Goal: Task Accomplishment & Management: Manage account settings

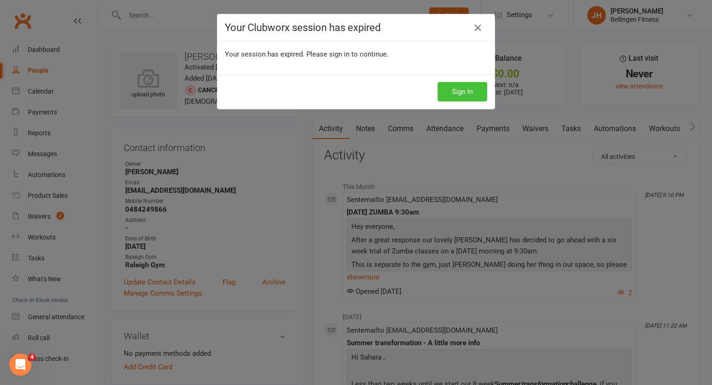
click at [464, 89] on button "Sign In" at bounding box center [463, 91] width 50 height 19
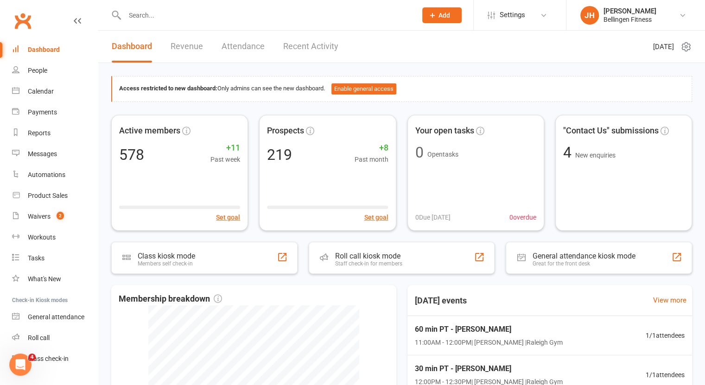
click at [183, 13] on input "text" at bounding box center [266, 15] width 288 height 13
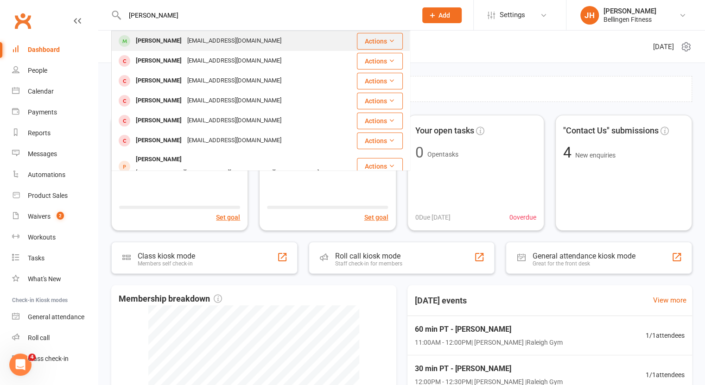
type input "katy jone"
click at [184, 39] on div "katyjones7@hotmail.com" at bounding box center [234, 40] width 100 height 13
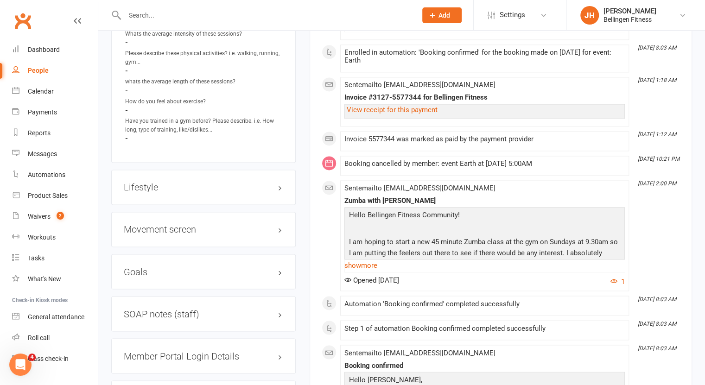
scroll to position [789, 0]
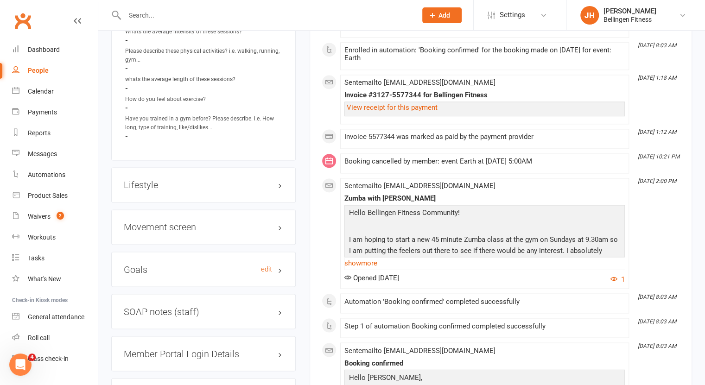
click at [167, 268] on h3 "Goals edit" at bounding box center [203, 269] width 159 height 10
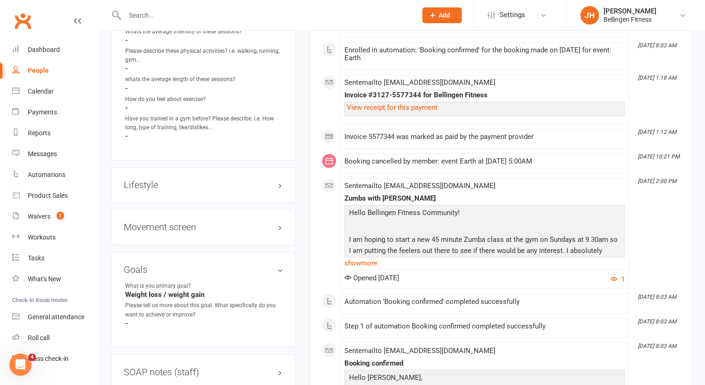
drag, startPoint x: 260, startPoint y: 268, endPoint x: 251, endPoint y: 277, distance: 12.1
click at [251, 277] on div "Goals edit What is you primary goal? Weight loss / weight gain Please tell us m…" at bounding box center [203, 299] width 184 height 95
click at [247, 277] on div "Goals edit What is you primary goal? Weight loss / weight gain Please tell us m…" at bounding box center [203, 299] width 184 height 95
click at [262, 265] on link "edit" at bounding box center [266, 269] width 11 height 8
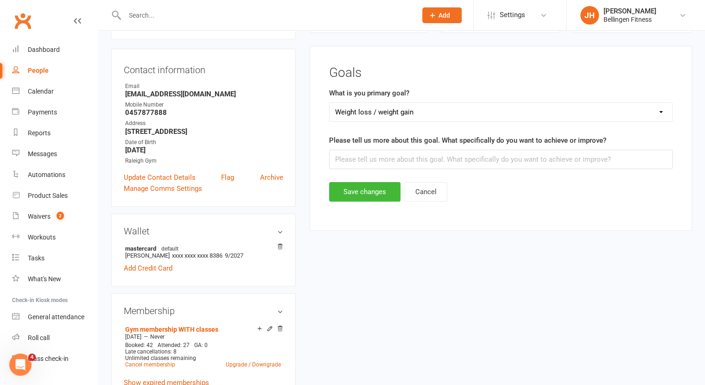
scroll to position [79, 0]
click at [392, 159] on input "text" at bounding box center [500, 160] width 343 height 19
click at [424, 124] on form "What is you primary goal? Select Weight loss / weight gain Getting strong for a…" at bounding box center [500, 130] width 343 height 82
click at [426, 115] on select "Select Weight loss / weight gain Getting strong for activities of daily living …" at bounding box center [501, 113] width 343 height 19
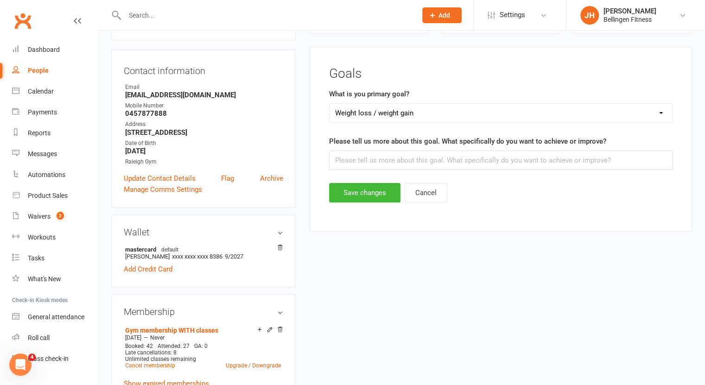
click at [426, 115] on select "Select Weight loss / weight gain Getting strong for activities of daily living …" at bounding box center [501, 113] width 343 height 19
click at [395, 159] on input "text" at bounding box center [500, 160] width 343 height 19
type input "Weight loss, tone, good diet when home alone."
click at [378, 191] on button "Save changes" at bounding box center [364, 192] width 71 height 19
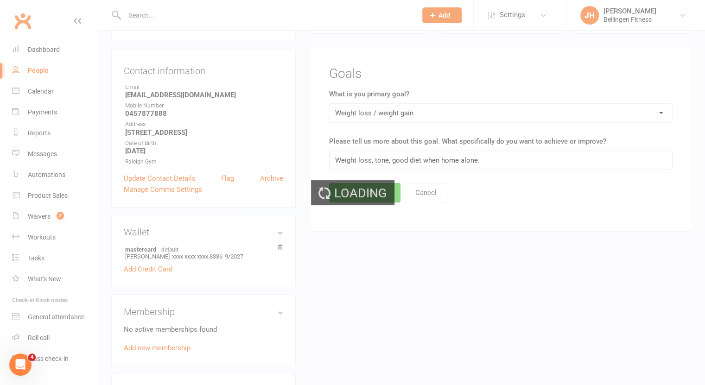
scroll to position [0, 0]
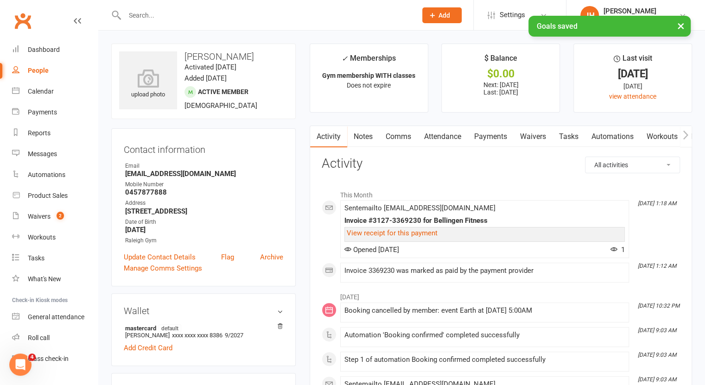
click at [359, 137] on link "Notes" at bounding box center [363, 136] width 32 height 21
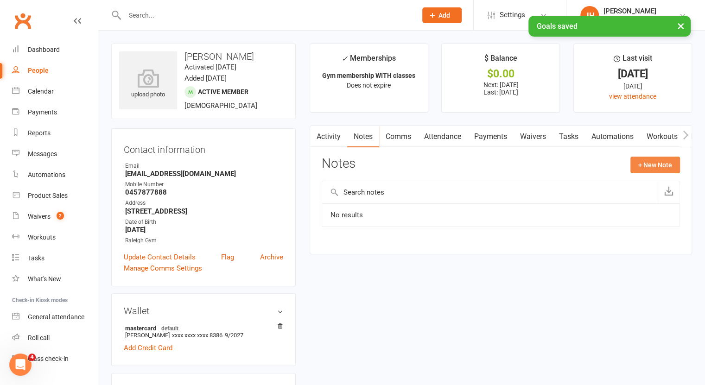
click at [649, 160] on button "+ New Note" at bounding box center [655, 165] width 50 height 17
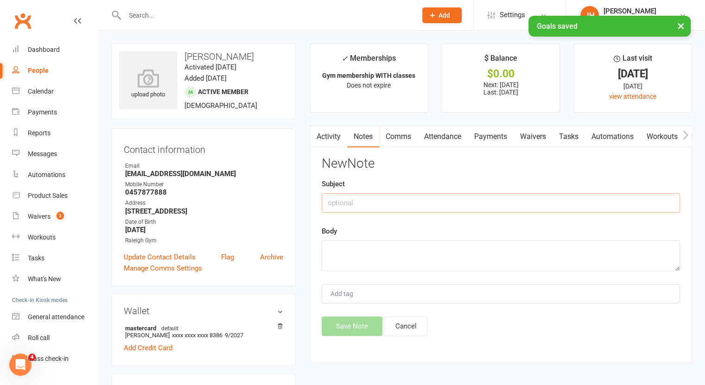
click at [453, 201] on input "text" at bounding box center [501, 202] width 358 height 19
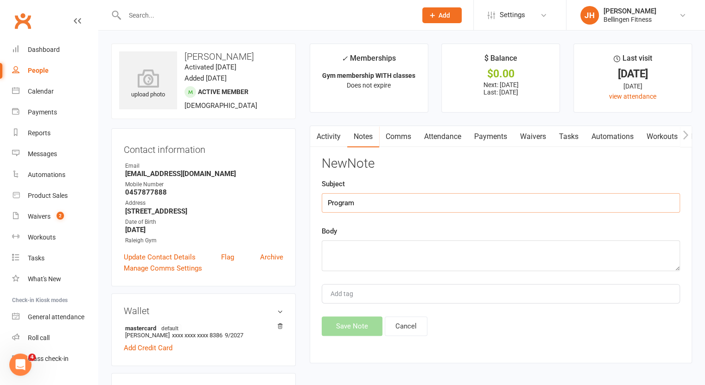
type input "Program"
click at [379, 254] on textarea at bounding box center [501, 256] width 358 height 31
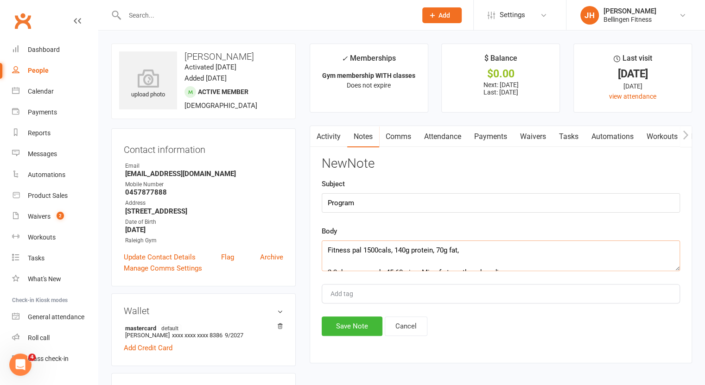
drag, startPoint x: 398, startPoint y: 242, endPoint x: 463, endPoint y: 247, distance: 64.6
click at [463, 247] on textarea "Fitness pal 1500cals, 140g protein, 70g fat, 2-3 days per week, 45-60mins. Mix …" at bounding box center [501, 256] width 358 height 31
click at [510, 265] on textarea "Fitness pal 1500cals, 113g protein, 131 carbs, 58 fats 2-3 days per week, 45-60…" at bounding box center [501, 256] width 358 height 31
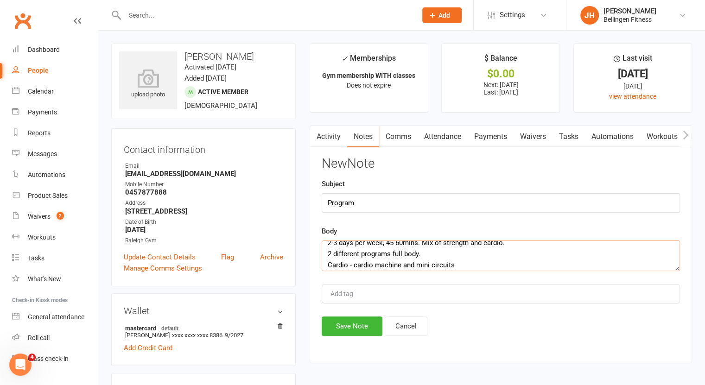
scroll to position [33, 0]
type textarea "Fitness pal 1500cals, 113g protein, 131 carbs, 58 fats 2-3 days per week, 45-60…"
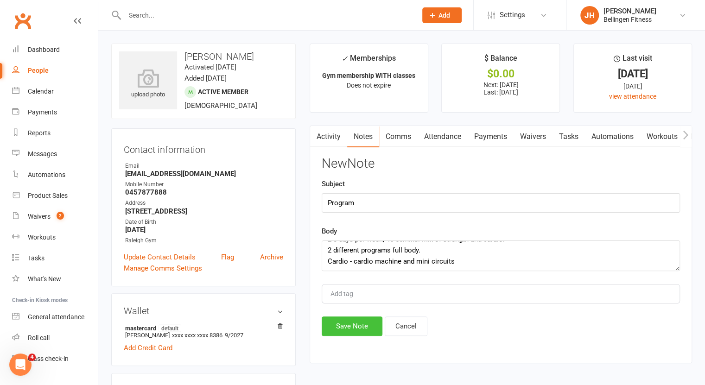
click at [362, 325] on button "Save Note" at bounding box center [352, 326] width 61 height 19
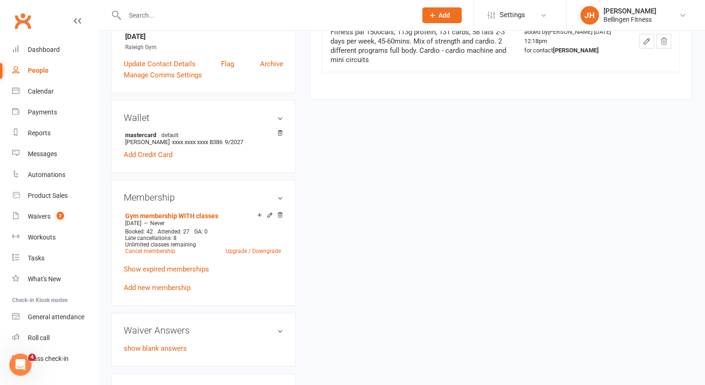
scroll to position [0, 0]
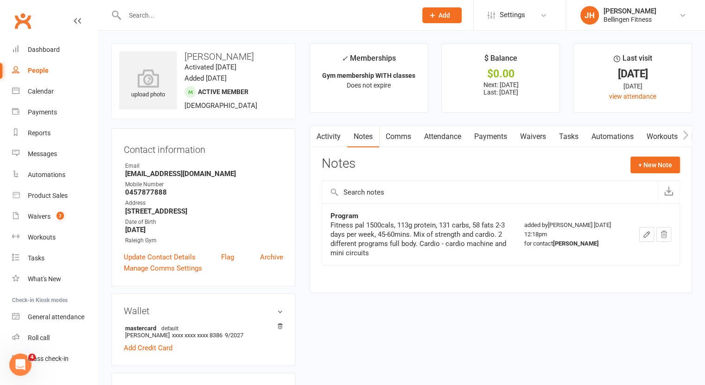
click at [531, 136] on link "Waivers" at bounding box center [533, 136] width 39 height 21
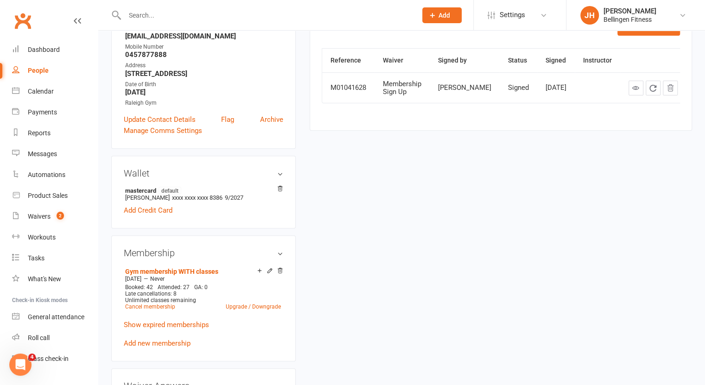
scroll to position [137, 0]
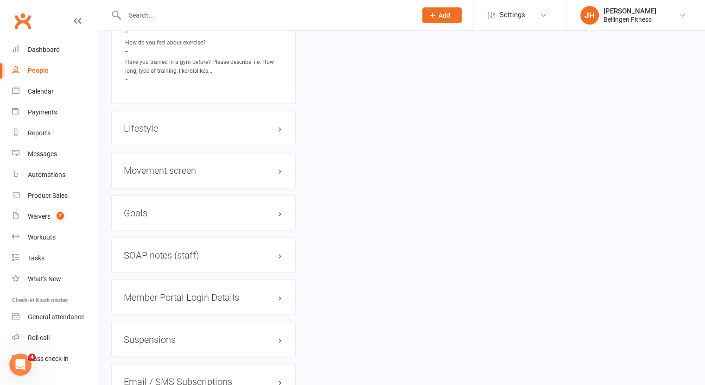
scroll to position [846, 0]
click at [270, 165] on h3 "Movement screen edit" at bounding box center [203, 170] width 159 height 10
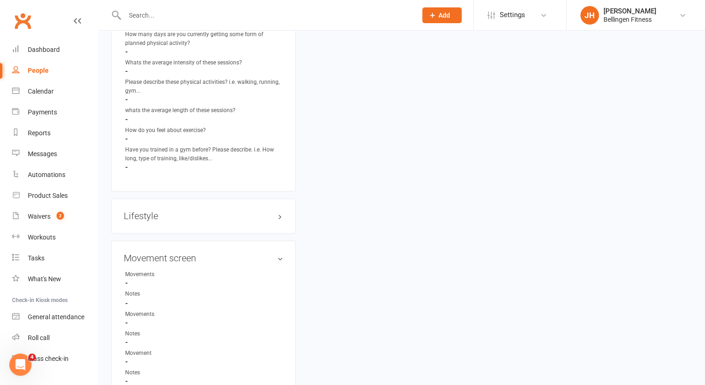
scroll to position [759, 0]
click at [261, 258] on link "edit" at bounding box center [266, 257] width 11 height 8
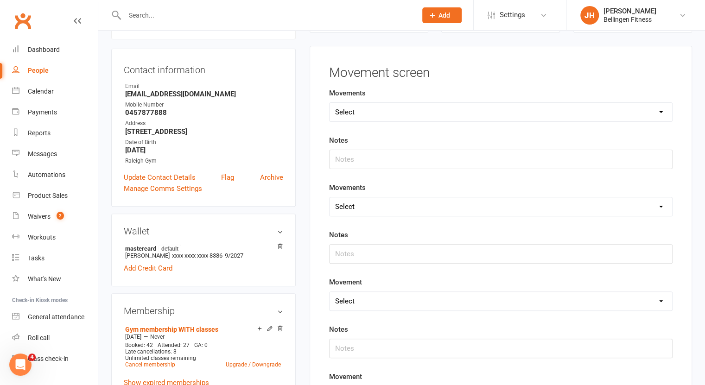
scroll to position [79, 0]
click at [401, 114] on select "Select Deadlift Squat Overhead press Push Pull Problem areas" at bounding box center [501, 113] width 343 height 19
select select "Squat"
click at [330, 104] on select "Select Deadlift Squat Overhead press Push Pull Problem areas" at bounding box center [501, 113] width 343 height 19
click at [360, 157] on input "text" at bounding box center [500, 160] width 343 height 19
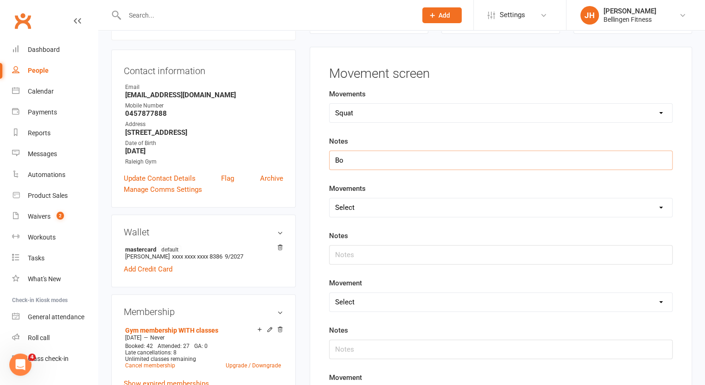
type input "B"
type input "strengthen abductors, squat to target. Split squat ground x8reps BW"
click at [374, 202] on select "Select Deadlift Squat Overhead press Push Pull Problem areas" at bounding box center [501, 207] width 343 height 19
select select "Deadlift"
click at [330, 198] on select "Select Deadlift Squat Overhead press Push Pull Problem areas" at bounding box center [501, 207] width 343 height 19
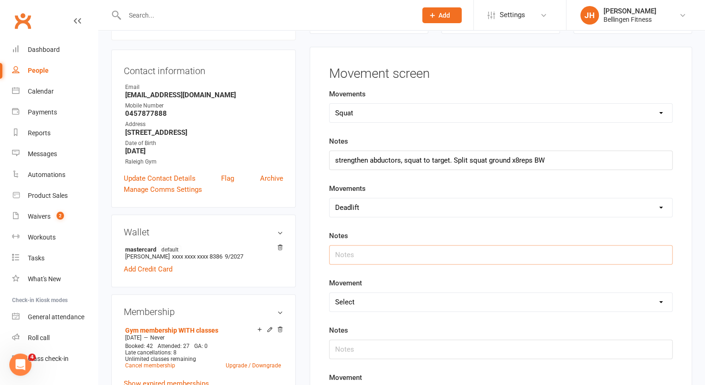
click at [350, 245] on input "text" at bounding box center [500, 254] width 343 height 19
type input "Hip hinge great with stick, slight curve without but never had back troubles wi…"
click at [393, 301] on select "Select Deadlift Squat Overhead press Push Pull Problem areas" at bounding box center [501, 302] width 343 height 19
drag, startPoint x: 393, startPoint y: 301, endPoint x: 361, endPoint y: 297, distance: 32.7
click at [361, 297] on select "Select Deadlift Squat Overhead press Push Pull Problem areas" at bounding box center [501, 302] width 343 height 19
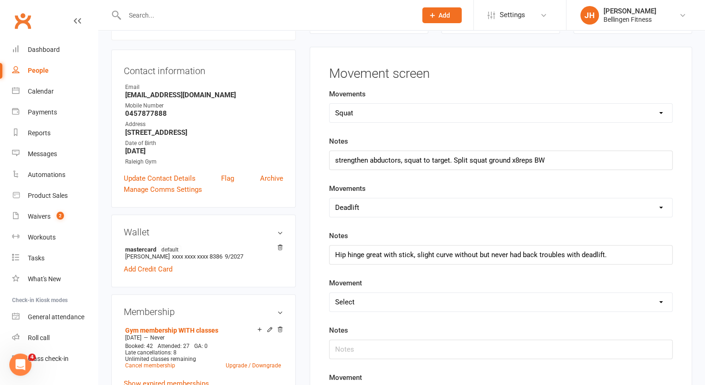
click at [361, 297] on select "Select Deadlift Squat Overhead press Push Pull Problem areas" at bounding box center [501, 302] width 343 height 19
select select "Overhead press"
click at [330, 293] on select "Select Deadlift Squat Overhead press Push Pull Problem areas" at bounding box center [501, 302] width 343 height 19
click at [347, 344] on input "text" at bounding box center [500, 349] width 343 height 19
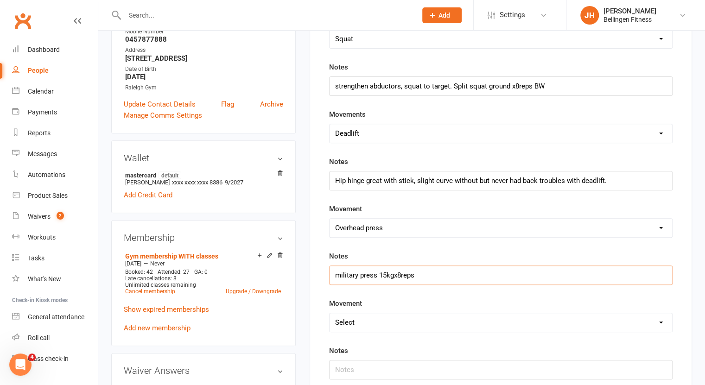
scroll to position [154, 0]
type input "military press 15kgx8reps"
click at [355, 313] on select "Select Deadlift Squat Overhead press Push Pull Problem areas" at bounding box center [501, 321] width 343 height 19
select select "Push"
click at [330, 312] on select "Select Deadlift Squat Overhead press Push Pull Problem areas" at bounding box center [501, 321] width 343 height 19
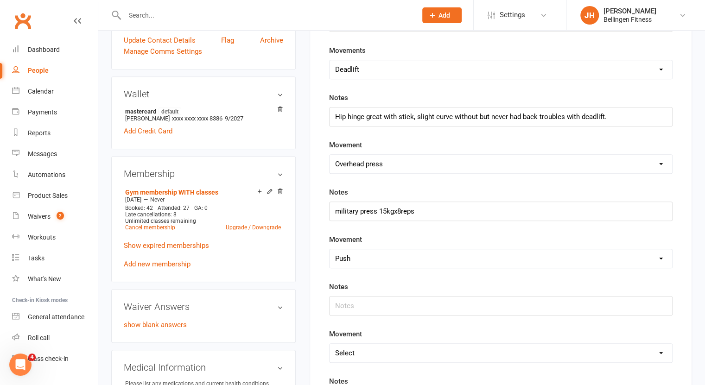
scroll to position [217, 0]
click at [360, 309] on input "text" at bounding box center [500, 305] width 343 height 19
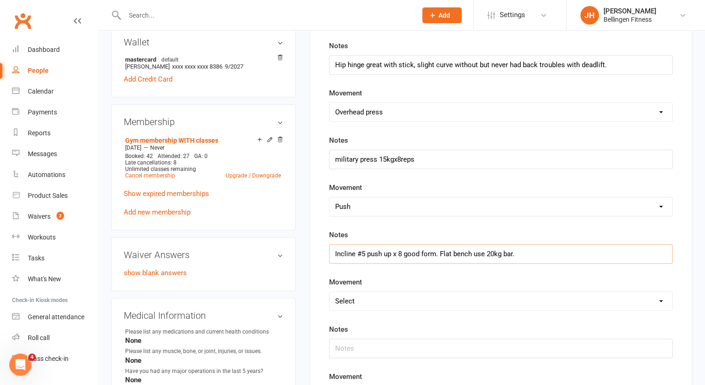
type input "Incline #5 push up x 8 good form. Flat bench use 20kg bar."
click at [360, 301] on select "Select Deadlift Squat Overhead press Push Pull Problem areas" at bounding box center [501, 301] width 343 height 19
select select "Pull"
click at [330, 292] on select "Select Deadlift Squat Overhead press Push Pull Problem areas" at bounding box center [501, 301] width 343 height 19
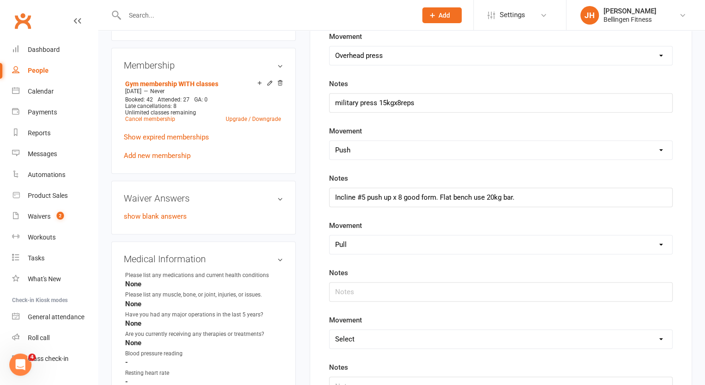
scroll to position [327, 0]
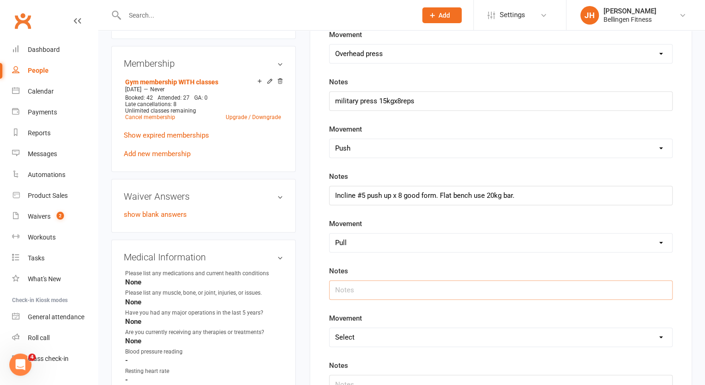
click at [348, 290] on input "text" at bounding box center [500, 289] width 343 height 19
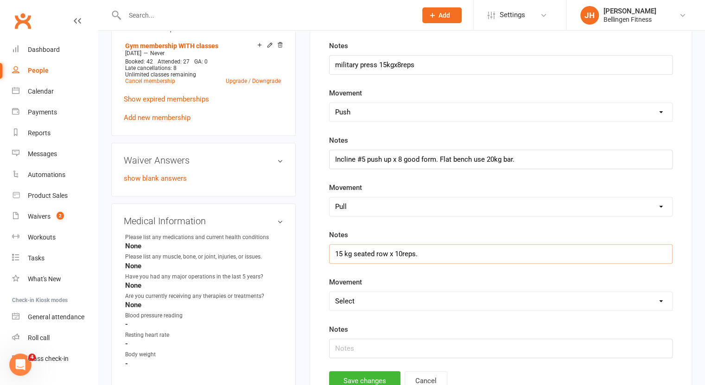
scroll to position [364, 0]
type input "15 kg seated row x 10reps."
click at [369, 380] on button "Save changes" at bounding box center [364, 379] width 71 height 19
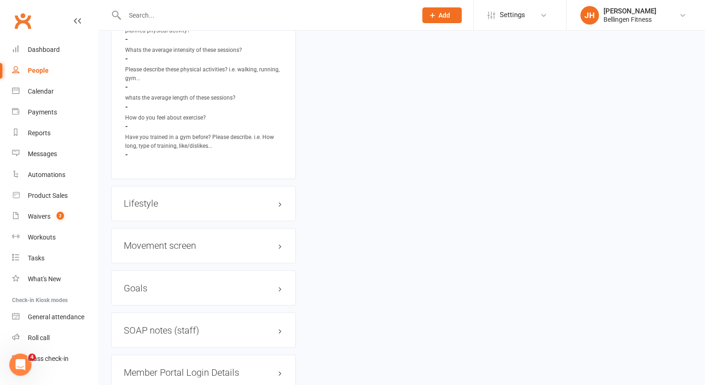
scroll to position [769, 0]
click at [184, 248] on h3 "Movement screen edit" at bounding box center [203, 246] width 159 height 10
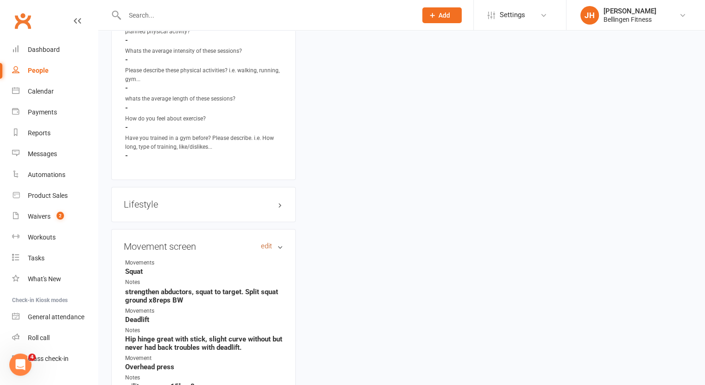
click at [262, 244] on link "edit" at bounding box center [266, 246] width 11 height 8
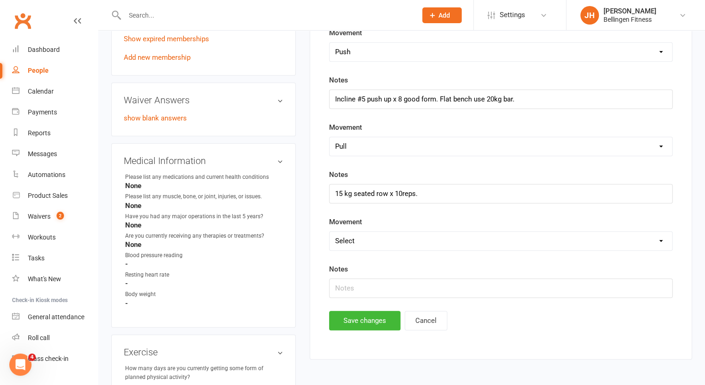
scroll to position [428, 0]
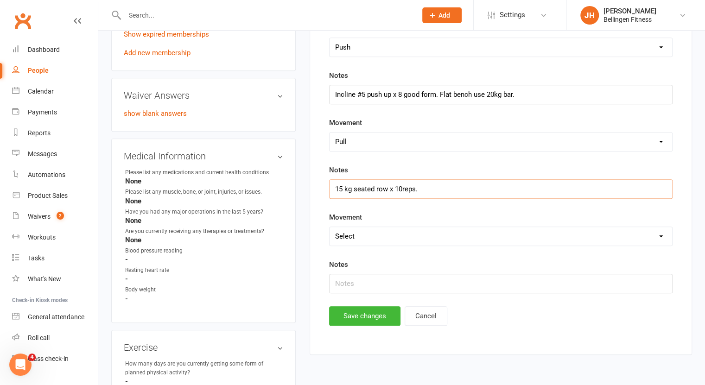
click at [438, 180] on input "15 kg seated row x 10reps." at bounding box center [500, 188] width 343 height 19
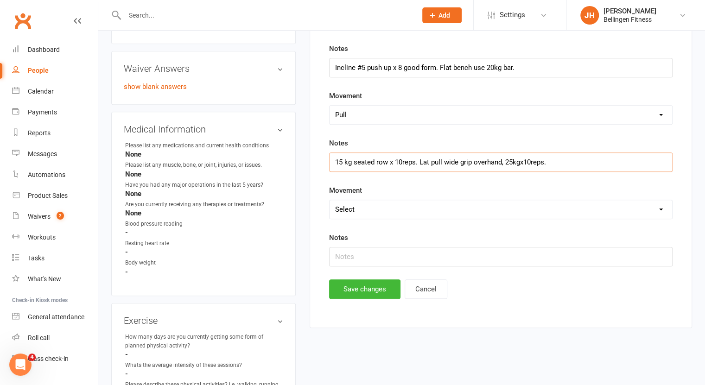
scroll to position [457, 0]
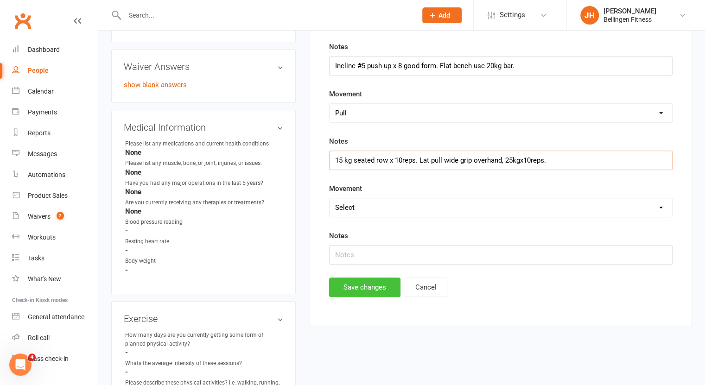
type input "15 kg seated row x 10reps. Lat pull wide grip overhand, 25kgx10reps."
click at [375, 284] on button "Save changes" at bounding box center [364, 287] width 71 height 19
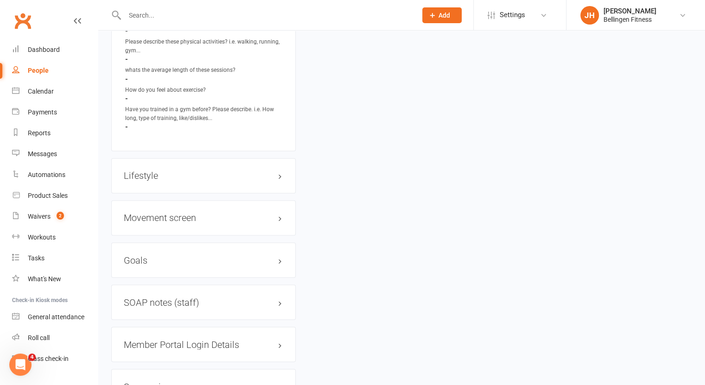
scroll to position [802, 0]
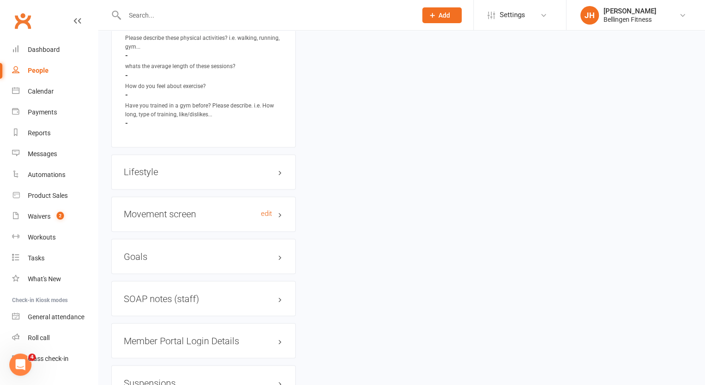
click at [216, 214] on h3 "Movement screen edit" at bounding box center [203, 214] width 159 height 10
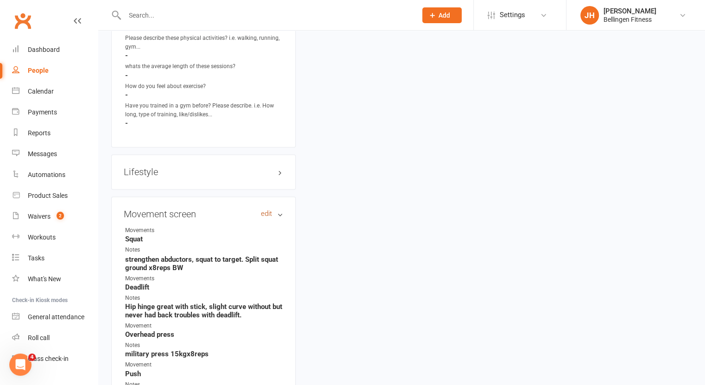
click at [271, 213] on link "edit" at bounding box center [266, 214] width 11 height 8
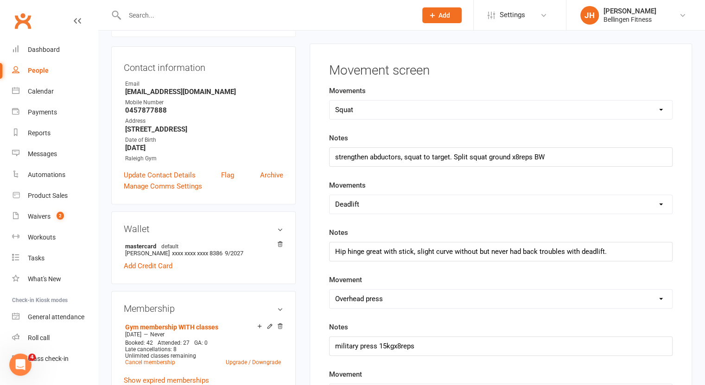
scroll to position [79, 0]
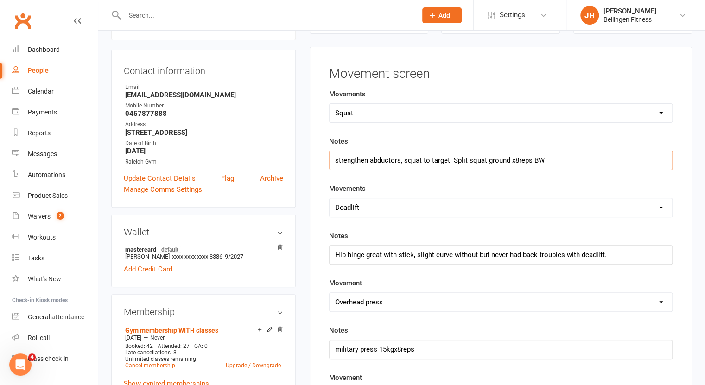
click at [553, 156] on input "strengthen abductors, squat to target. Split squat ground x8reps BW" at bounding box center [500, 160] width 343 height 19
click at [449, 158] on input "strengthen abductors, squat to target. Split squat ground x8reps BW. Leg extens…" at bounding box center [500, 160] width 343 height 19
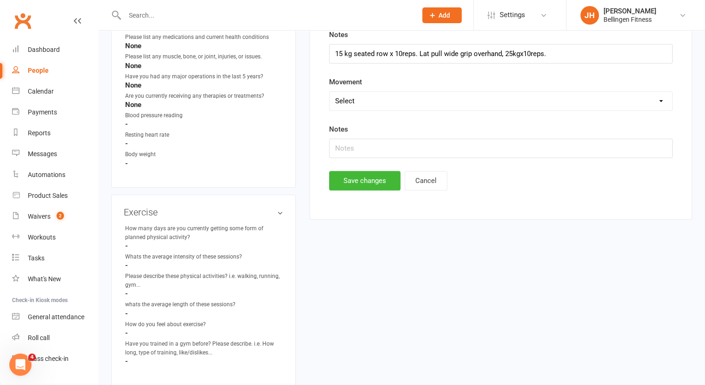
scroll to position [515, 0]
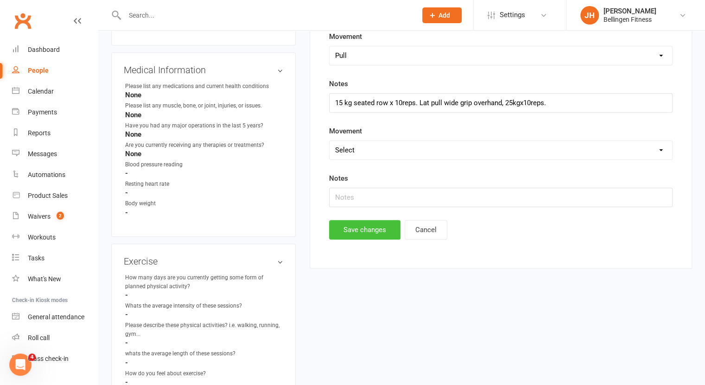
type input "strengthen abductors, squat to target with KB. Split squat ground x8reps BW. Le…"
click at [372, 224] on button "Save changes" at bounding box center [364, 229] width 71 height 19
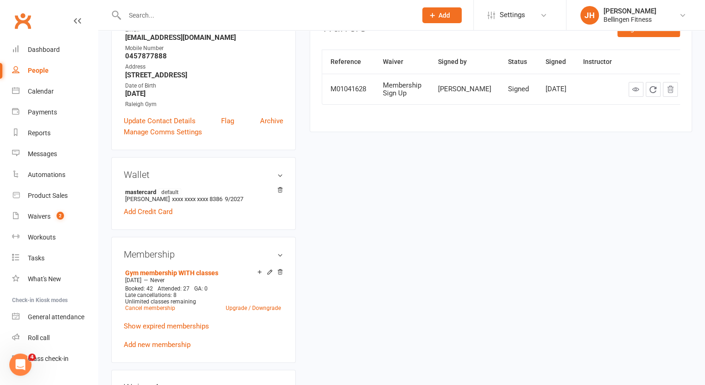
scroll to position [0, 0]
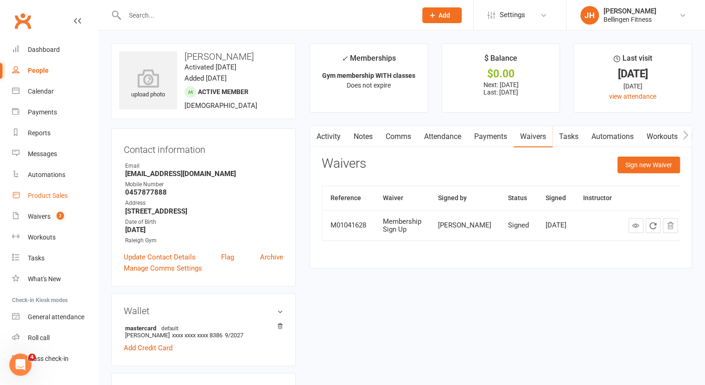
click at [61, 197] on div "Product Sales" at bounding box center [48, 195] width 40 height 7
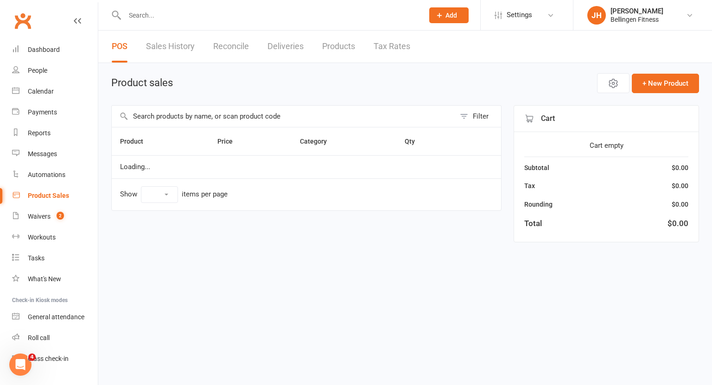
select select "10"
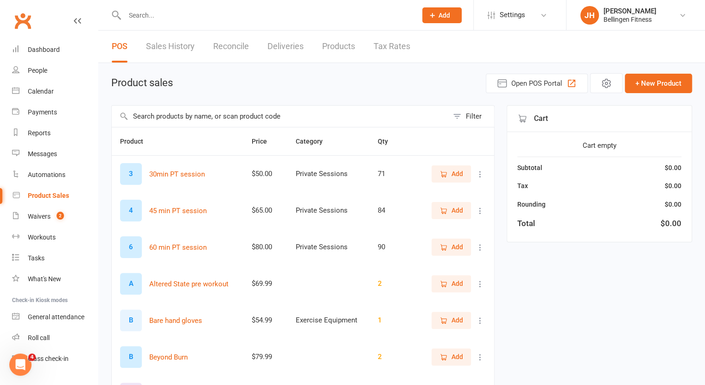
click at [209, 112] on input "text" at bounding box center [280, 116] width 337 height 21
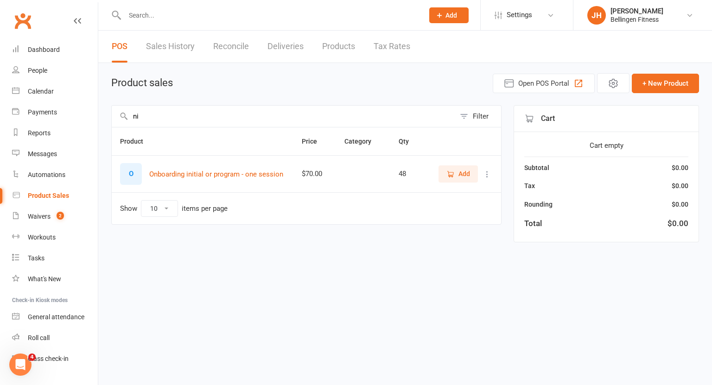
type input "n"
type input "i"
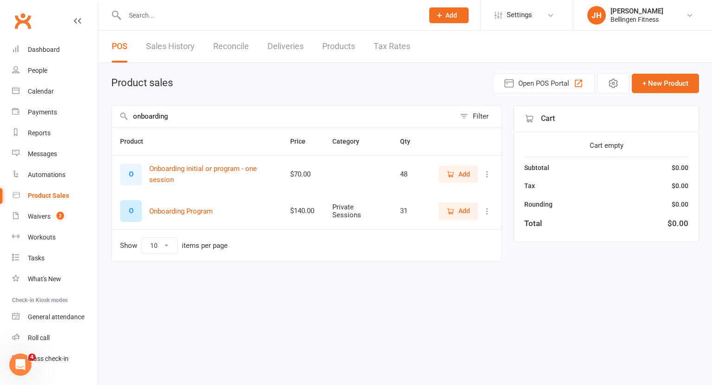
type input "onboarding"
click at [454, 207] on icon "button" at bounding box center [450, 211] width 8 height 8
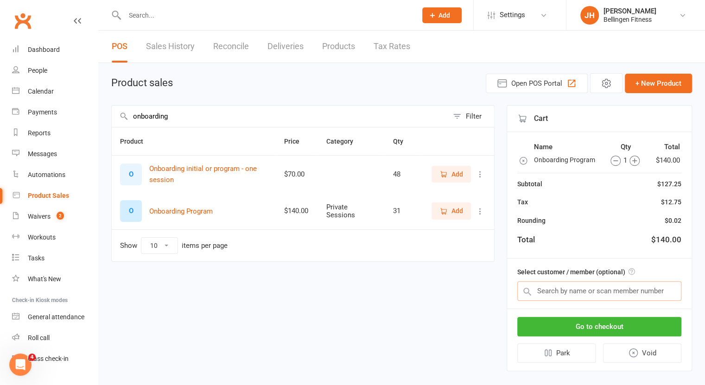
click at [554, 291] on input "text" at bounding box center [599, 290] width 164 height 19
type input "katy"
click at [555, 292] on input "text" at bounding box center [599, 290] width 164 height 19
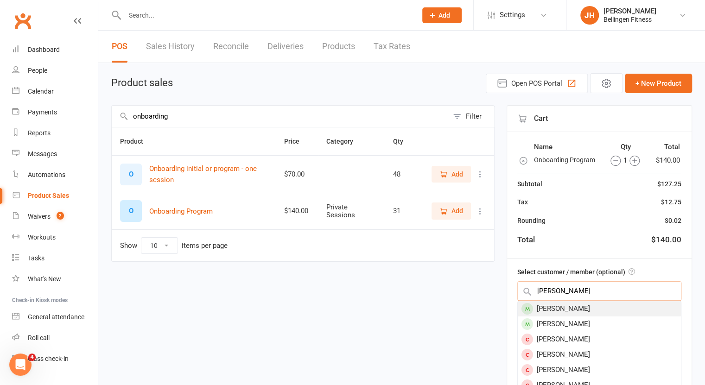
type input "katy"
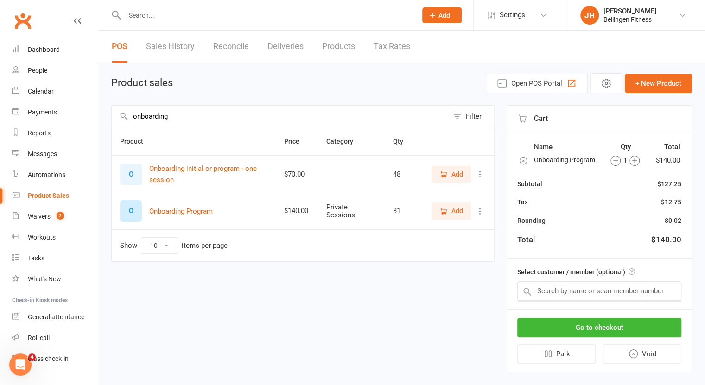
click at [547, 305] on div "Select customer / member (optional)" at bounding box center [599, 284] width 184 height 51
click at [558, 290] on input "text" at bounding box center [599, 290] width 164 height 19
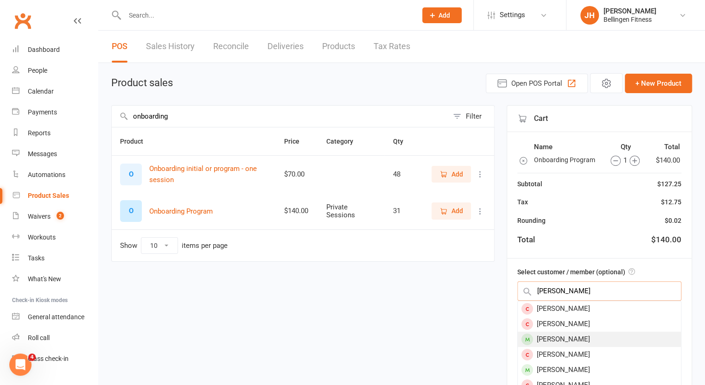
type input "jones"
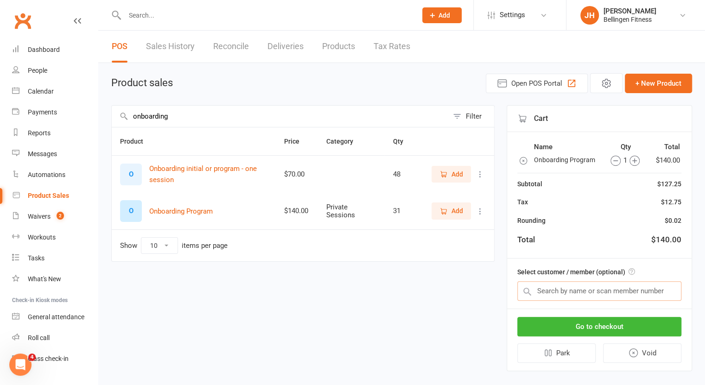
drag, startPoint x: 560, startPoint y: 292, endPoint x: 523, endPoint y: 292, distance: 37.1
click at [523, 292] on div at bounding box center [599, 290] width 164 height 19
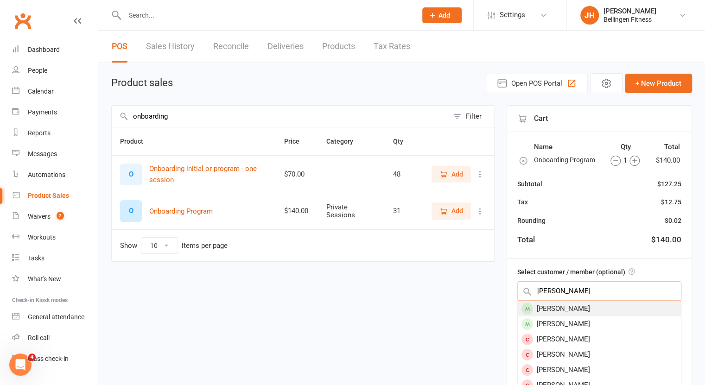
type input "katy"
click at [540, 312] on div "Katy Jones" at bounding box center [599, 308] width 163 height 15
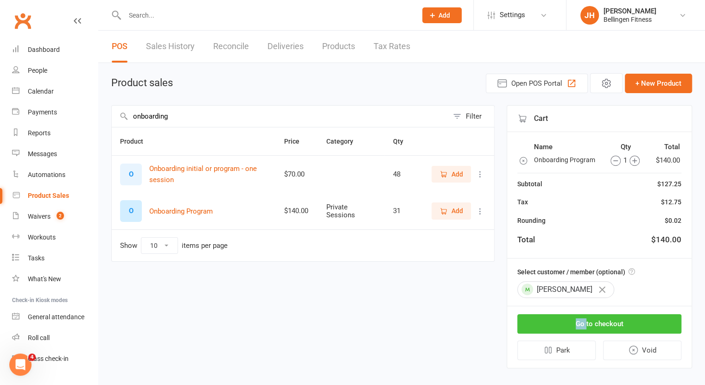
click at [553, 326] on button "Go to checkout" at bounding box center [599, 323] width 164 height 19
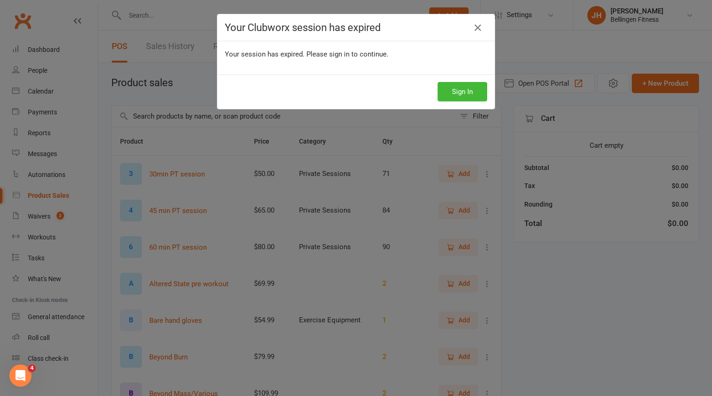
click at [456, 93] on button "Sign In" at bounding box center [463, 91] width 50 height 19
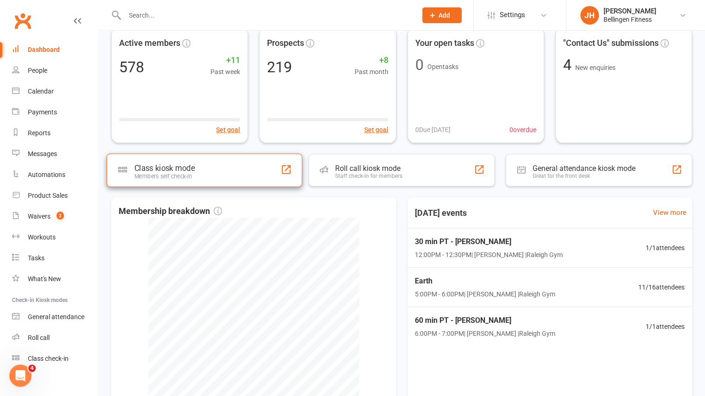
scroll to position [88, 0]
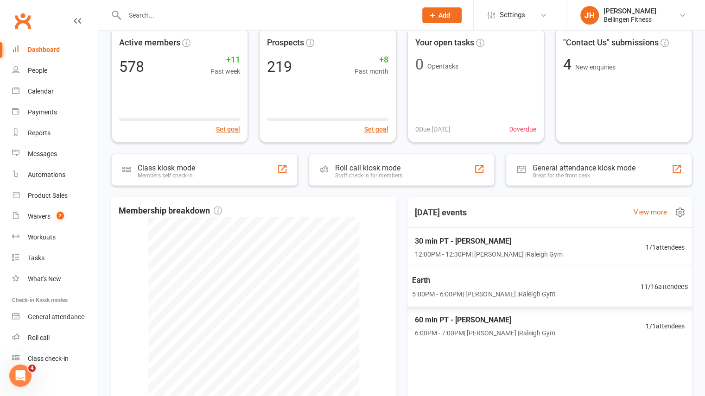
click at [466, 284] on span "Earth" at bounding box center [483, 281] width 143 height 12
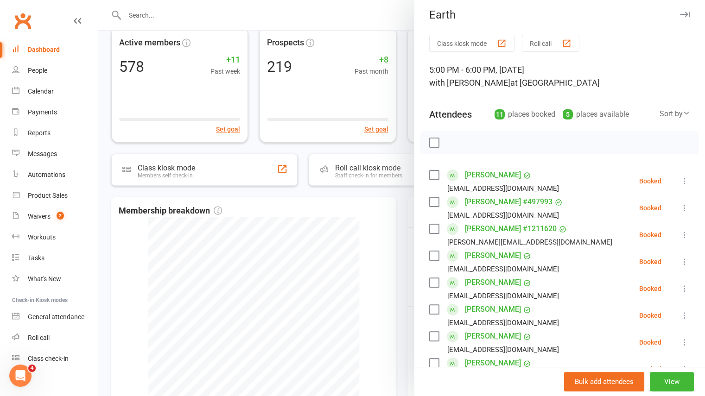
scroll to position [0, 0]
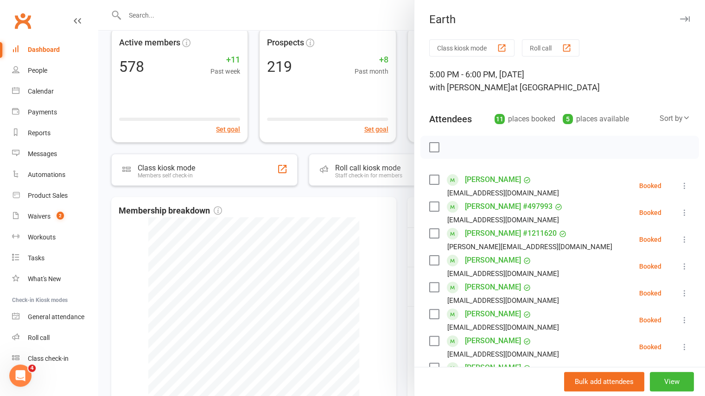
click at [680, 20] on icon "button" at bounding box center [685, 19] width 10 height 6
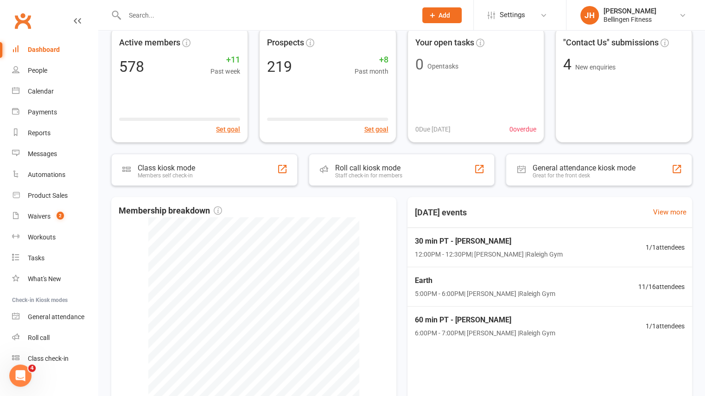
click at [342, 15] on input "text" at bounding box center [266, 15] width 288 height 13
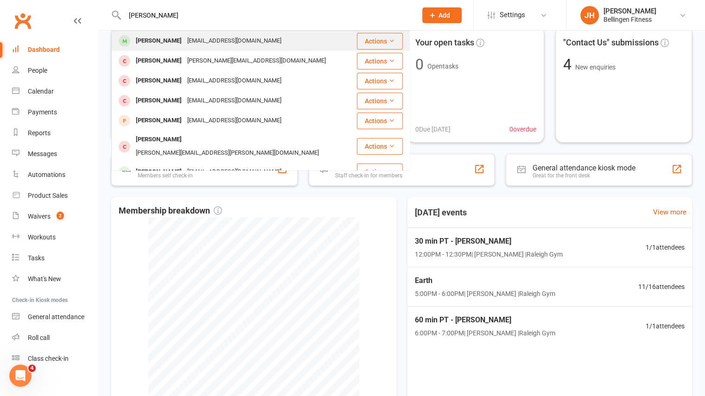
type input "katy"
click at [297, 44] on div "Katy Jones katyjones7@hotmail.com" at bounding box center [234, 41] width 244 height 19
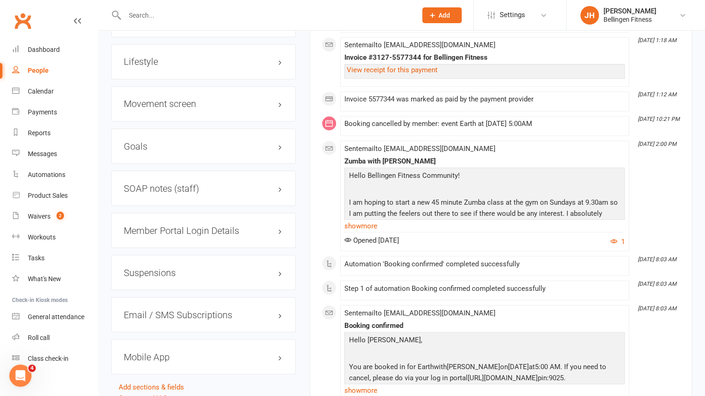
scroll to position [910, 0]
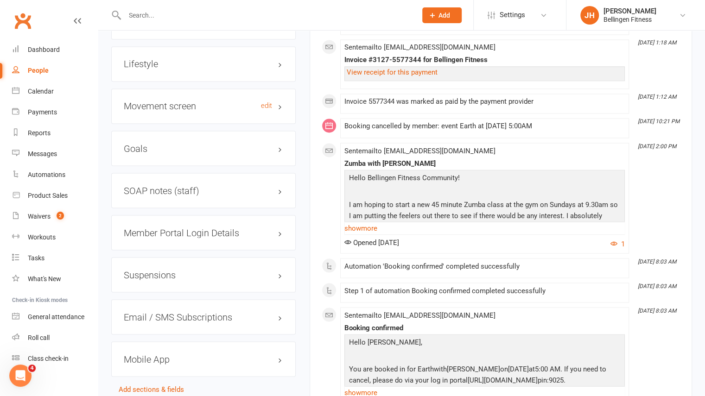
click at [200, 101] on h3 "Movement screen edit" at bounding box center [203, 106] width 159 height 10
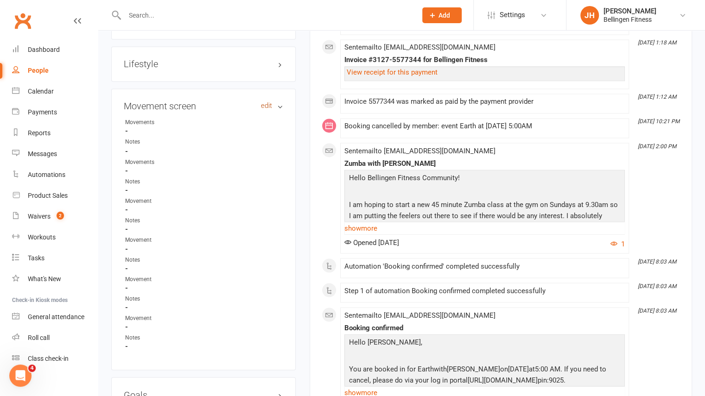
click at [270, 107] on link "edit" at bounding box center [266, 106] width 11 height 8
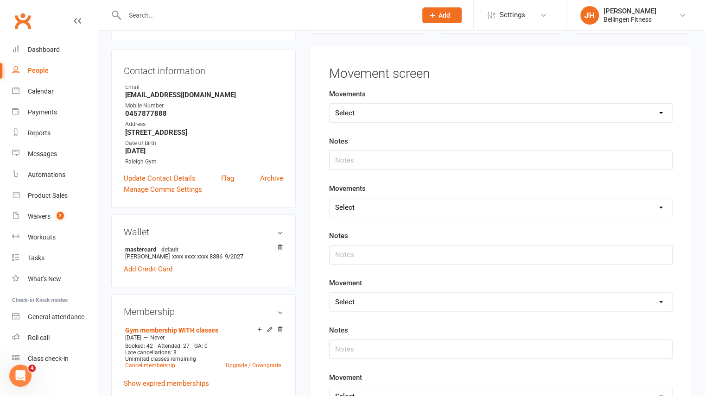
scroll to position [7, 0]
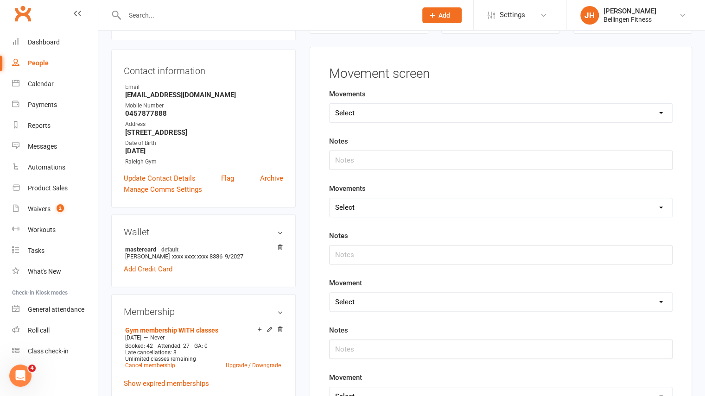
click at [392, 116] on select "Select Deadlift Squat Overhead press Push Pull Problem areas" at bounding box center [501, 113] width 343 height 19
select select "Squat"
click at [330, 104] on select "Select Deadlift Squat Overhead press Push Pull Problem areas" at bounding box center [501, 113] width 343 height 19
click at [361, 158] on input "text" at bounding box center [500, 160] width 343 height 19
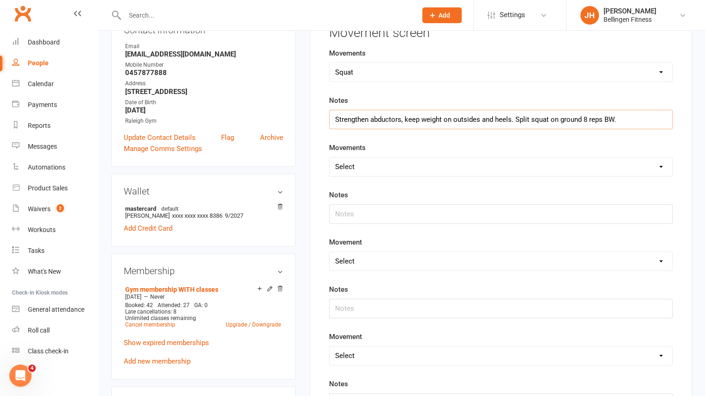
scroll to position [121, 0]
type input "Strengthen abductors, keep weight on outsides and heels. Split squat on ground …"
click at [414, 165] on select "Select Deadlift Squat Overhead press Push Pull Problem areas" at bounding box center [501, 166] width 343 height 19
select select "Deadlift"
click at [330, 157] on select "Select Deadlift Squat Overhead press Push Pull Problem areas" at bounding box center [501, 166] width 343 height 19
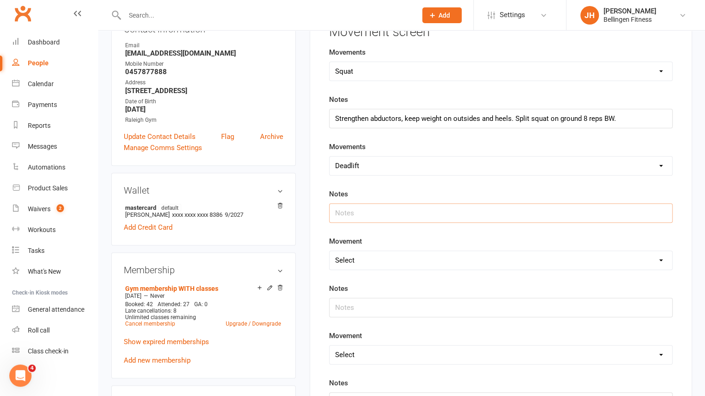
click at [386, 207] on input "text" at bounding box center [500, 212] width 343 height 19
drag, startPoint x: 386, startPoint y: 207, endPoint x: 388, endPoint y: 212, distance: 5.4
click at [388, 212] on input "text" at bounding box center [500, 212] width 343 height 19
type input "Hip hinge with stick to target hammys more. Never had issues with Deadlifts"
click at [354, 257] on select "Select Deadlift Squat Overhead press Push Pull Problem areas" at bounding box center [501, 260] width 343 height 19
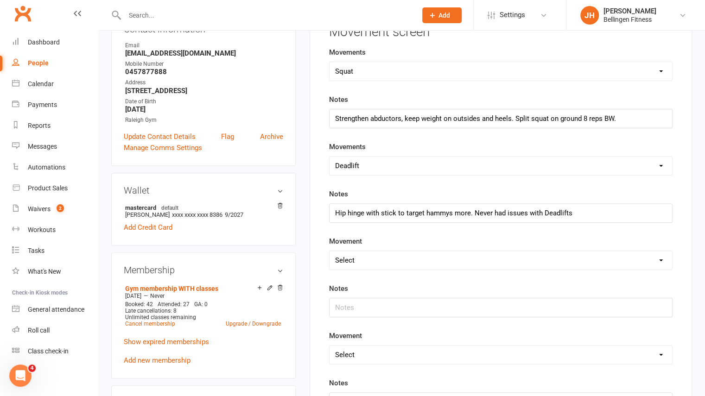
select select "Overhead press"
click at [330, 251] on select "Select Deadlift Squat Overhead press Push Pull Problem areas" at bounding box center [501, 260] width 343 height 19
click at [367, 311] on input "text" at bounding box center [500, 307] width 343 height 19
click at [380, 305] on input "Military press 15kg" at bounding box center [500, 307] width 343 height 19
click at [439, 299] on input "Military press 8 reps @15kg" at bounding box center [500, 307] width 343 height 19
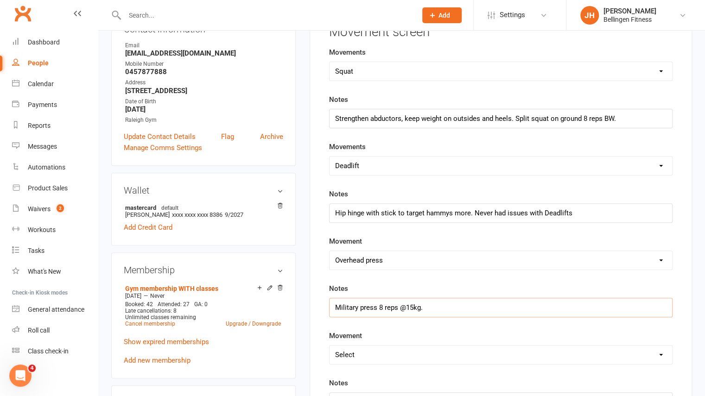
scroll to position [146, 0]
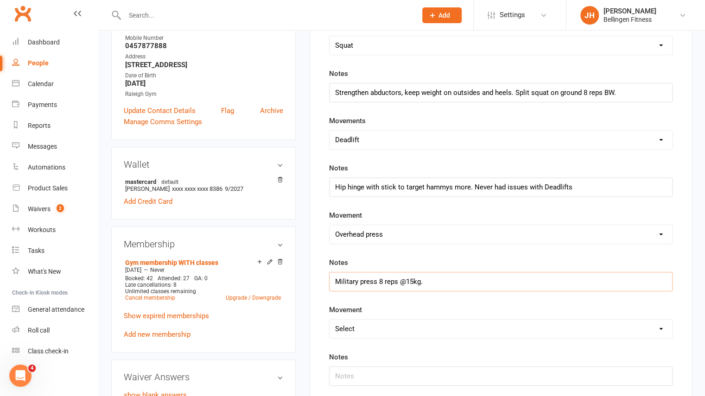
type input "Military press 8 reps @15kg."
click at [406, 320] on select "Select Deadlift Squat Overhead press Push Pull Problem areas" at bounding box center [501, 329] width 343 height 19
select select "Push"
click at [330, 320] on select "Select Deadlift Squat Overhead press Push Pull Problem areas" at bounding box center [501, 329] width 343 height 19
click at [377, 367] on input "text" at bounding box center [500, 376] width 343 height 19
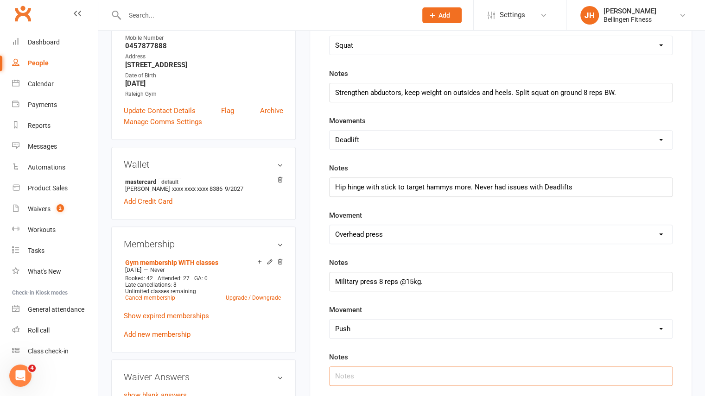
click at [360, 374] on input "text" at bounding box center [500, 376] width 343 height 19
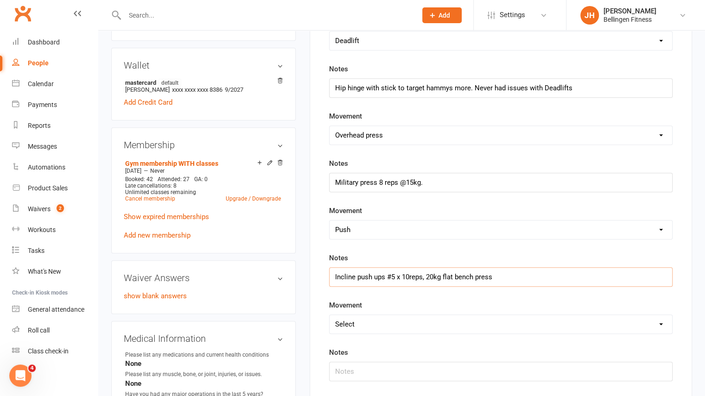
scroll to position [248, 0]
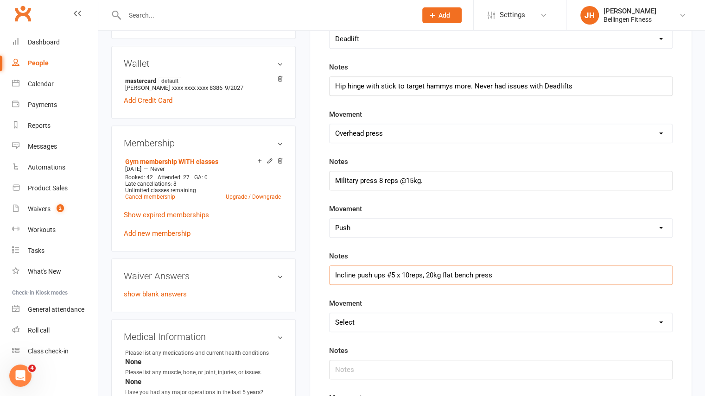
type input "Incline push ups #5 x 10reps, 20kg flat bench press"
click at [427, 315] on select "Select Deadlift Squat Overhead press Push Pull Problem areas" at bounding box center [501, 322] width 343 height 19
select select "Pull"
click at [330, 313] on select "Select Deadlift Squat Overhead press Push Pull Problem areas" at bounding box center [501, 322] width 343 height 19
click at [374, 365] on input "text" at bounding box center [500, 369] width 343 height 19
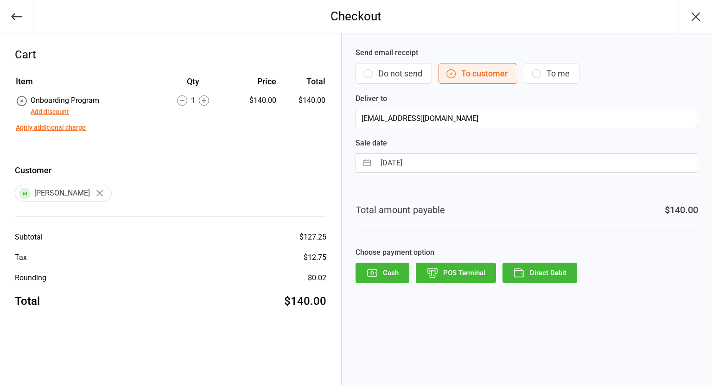
click at [458, 271] on button "POS Terminal" at bounding box center [456, 273] width 80 height 20
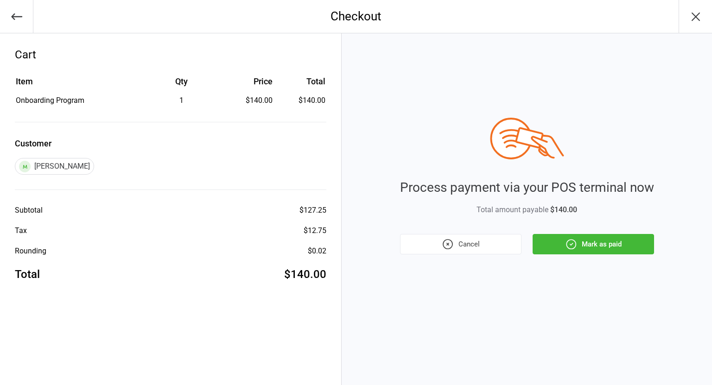
click at [607, 244] on button "Mark as paid" at bounding box center [593, 244] width 121 height 20
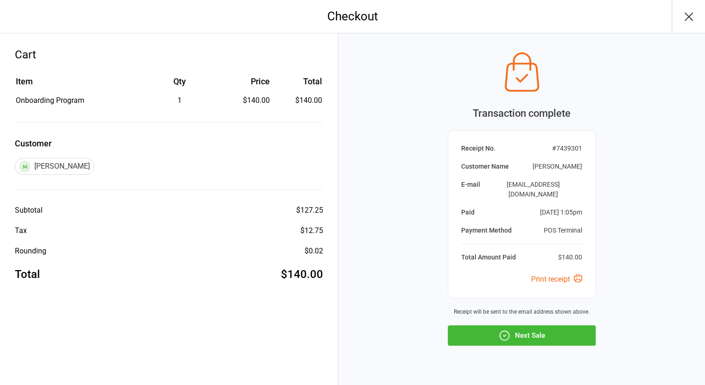
click at [532, 331] on button "Next Sale" at bounding box center [522, 335] width 148 height 20
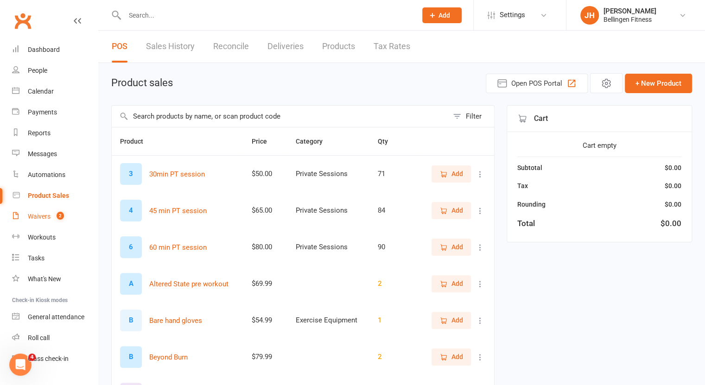
click at [42, 224] on link "Waivers 2" at bounding box center [55, 216] width 86 height 21
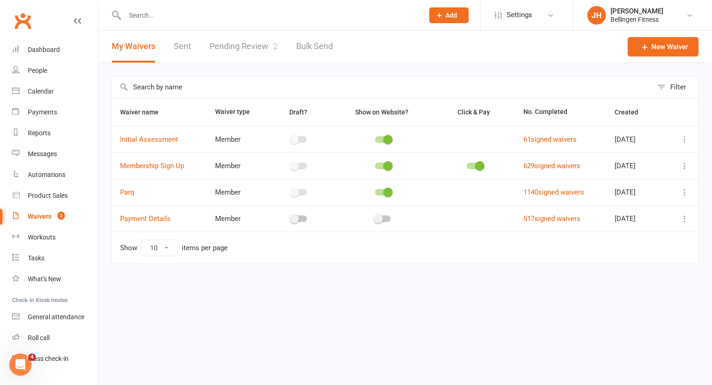
click at [241, 53] on link "Pending Review 2" at bounding box center [244, 47] width 68 height 32
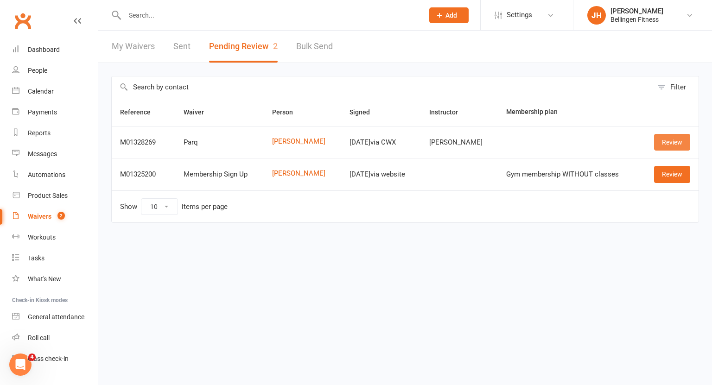
click at [660, 145] on link "Review" at bounding box center [672, 142] width 36 height 17
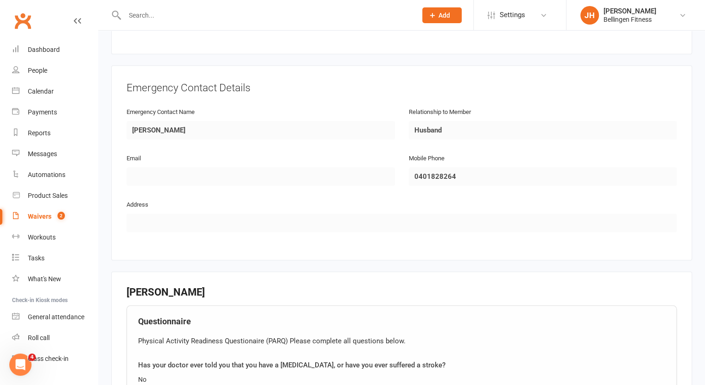
scroll to position [987, 0]
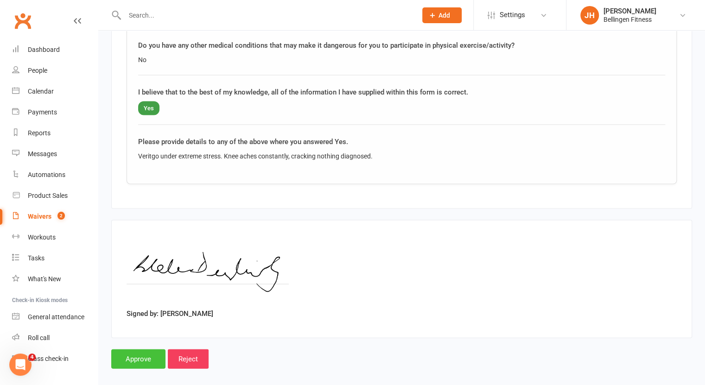
drag, startPoint x: 127, startPoint y: 359, endPoint x: 140, endPoint y: 347, distance: 17.7
click at [140, 349] on input "Approve" at bounding box center [138, 358] width 54 height 19
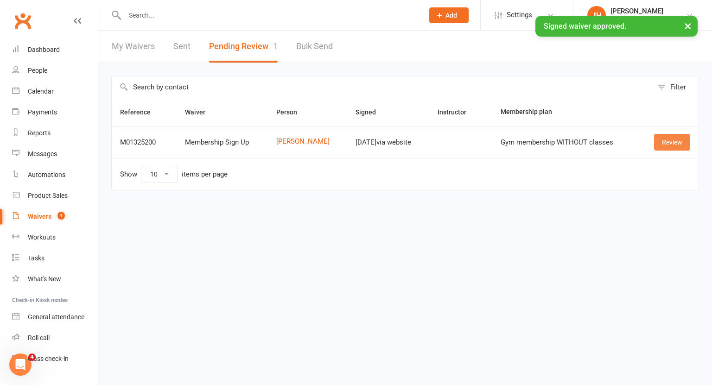
click at [681, 140] on link "Review" at bounding box center [672, 142] width 36 height 17
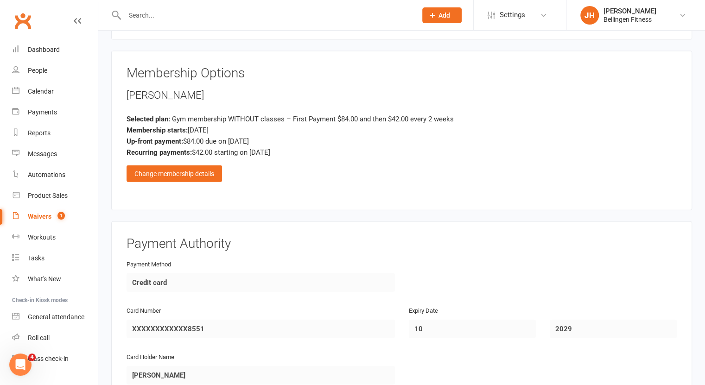
scroll to position [1358, 0]
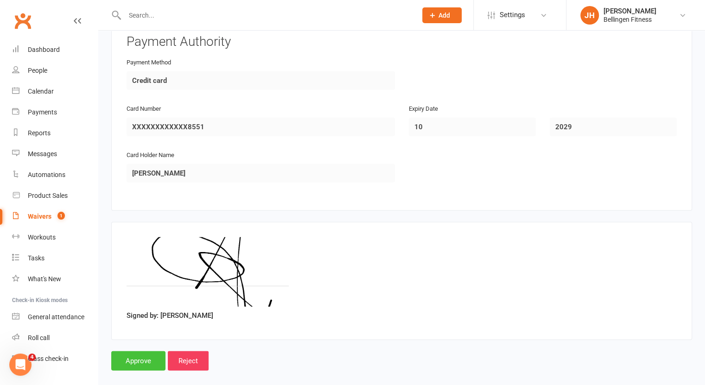
click at [149, 351] on input "Approve" at bounding box center [138, 360] width 54 height 19
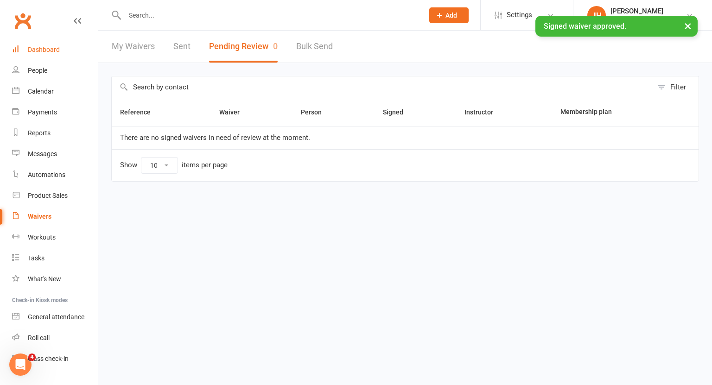
click at [59, 47] on link "Dashboard" at bounding box center [55, 49] width 86 height 21
